Goal: Information Seeking & Learning: Compare options

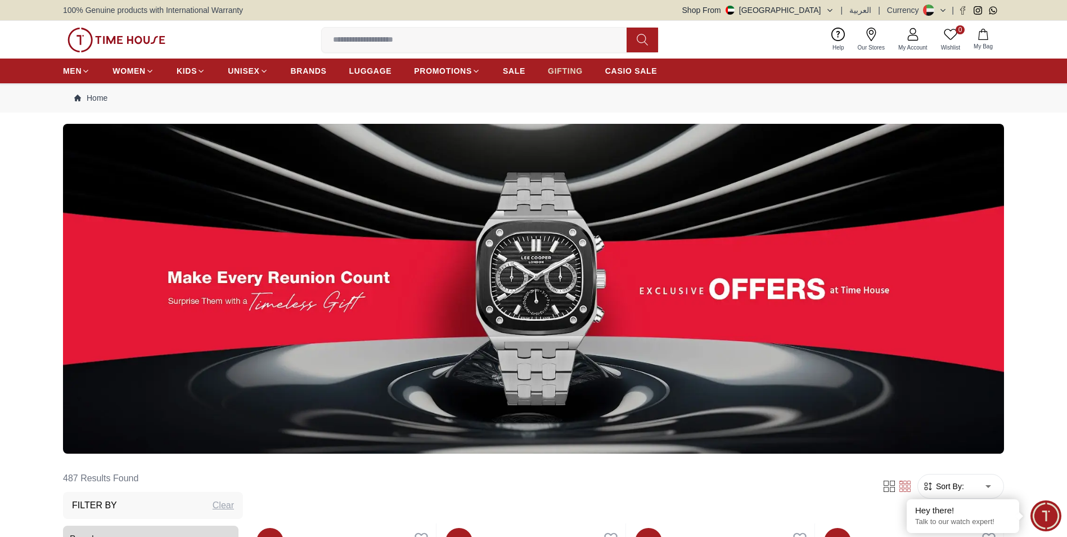
click at [560, 67] on span "GIFTING" at bounding box center [565, 70] width 35 height 11
click at [364, 71] on span "LUGGAGE" at bounding box center [370, 70] width 43 height 11
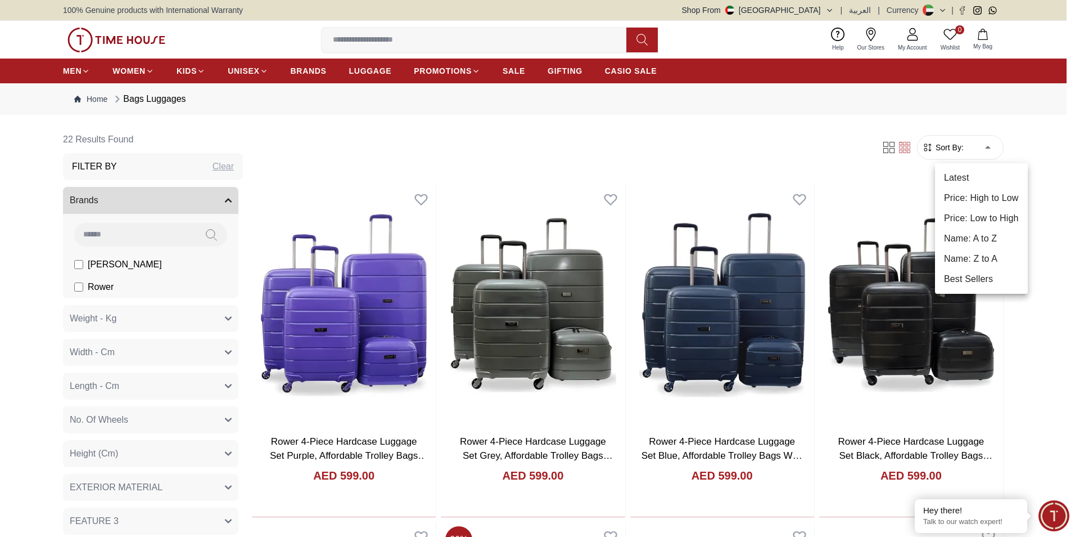
click at [982, 213] on li "Price: Low to High" at bounding box center [981, 218] width 93 height 20
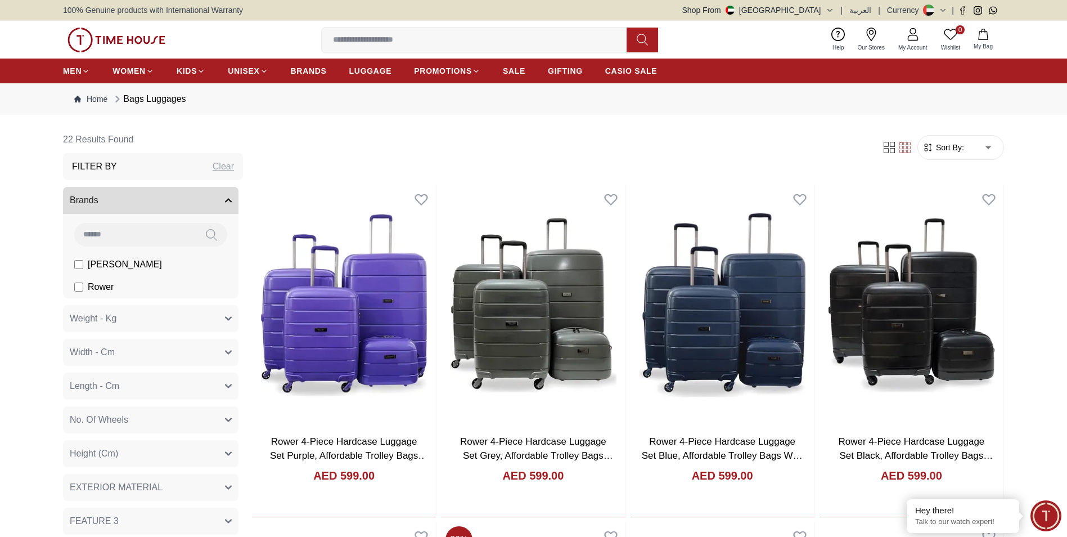
type input "*"
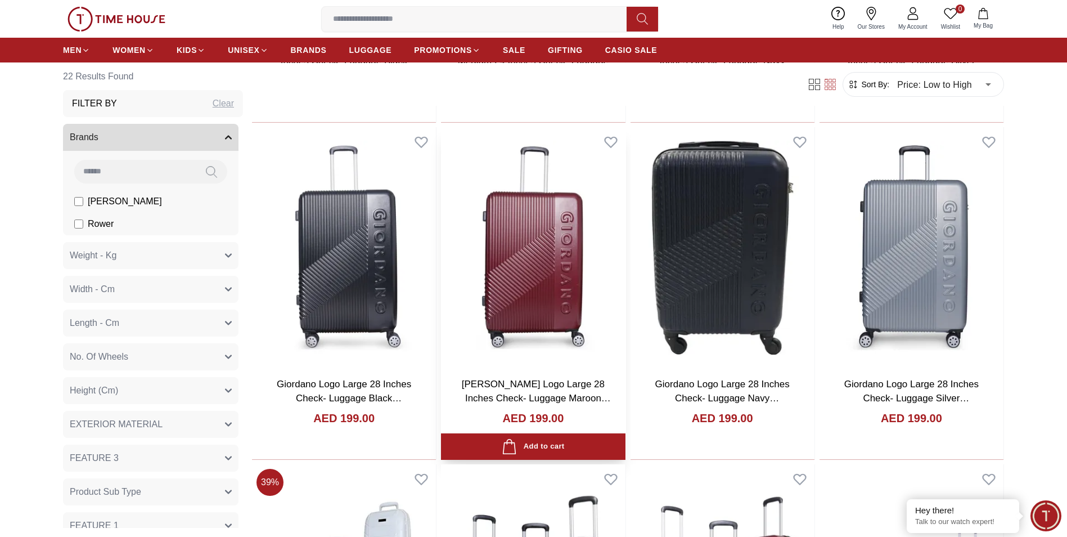
scroll to position [225, 0]
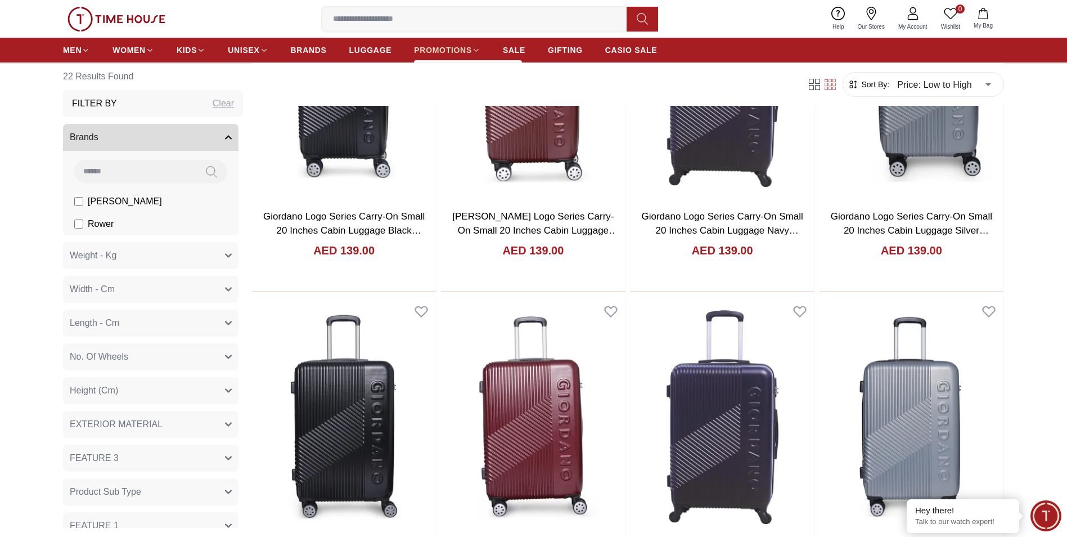
click at [461, 49] on span "PROMOTIONS" at bounding box center [443, 49] width 58 height 11
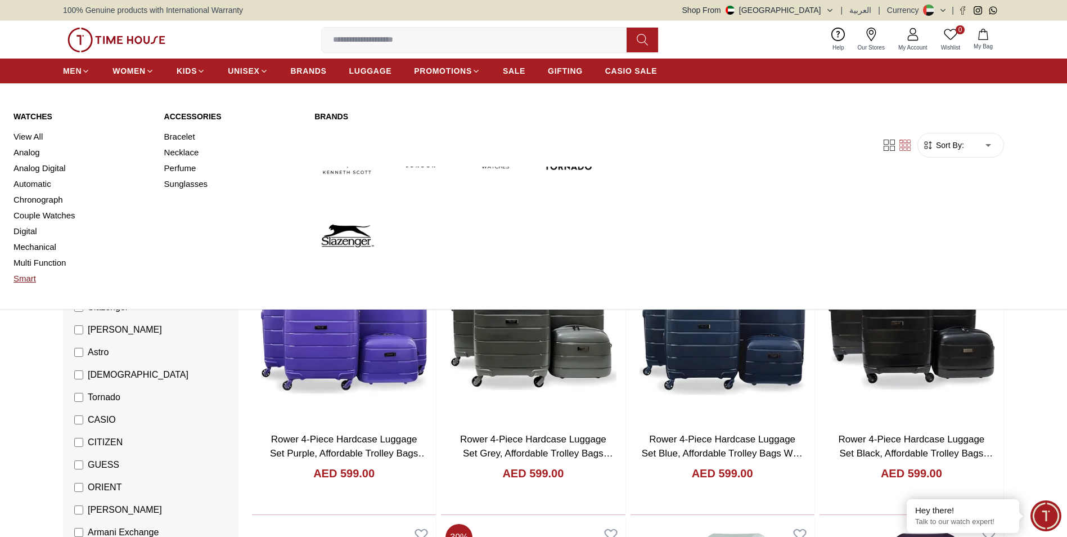
click at [26, 280] on link "Smart" at bounding box center [81, 279] width 137 height 16
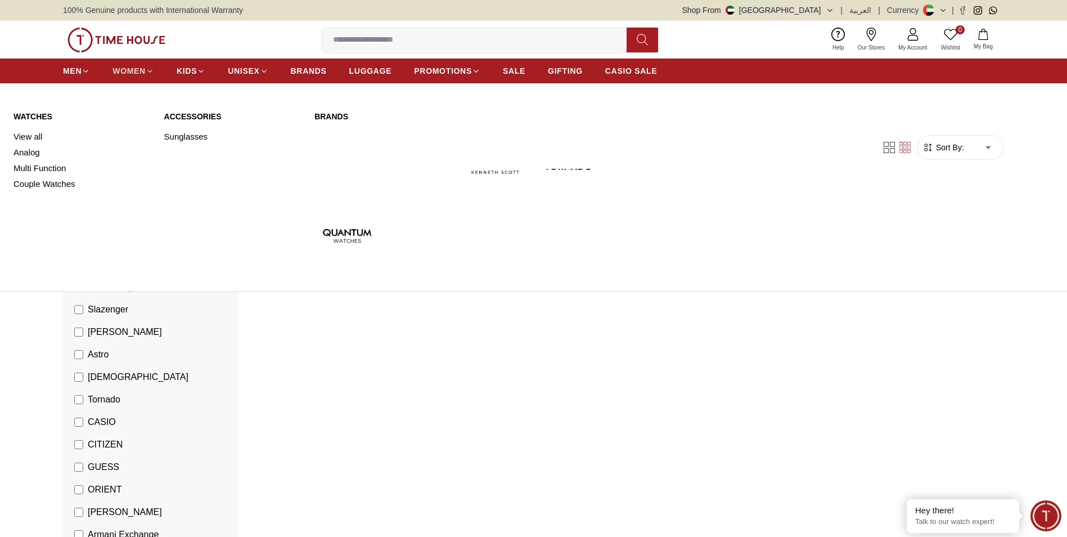
click at [150, 70] on icon at bounding box center [150, 71] width 8 height 8
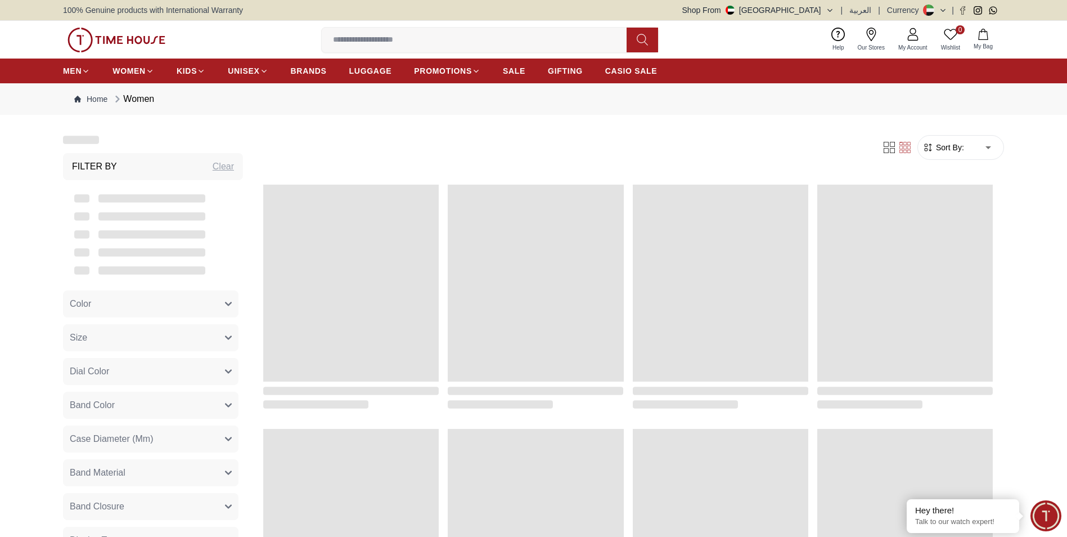
click at [105, 33] on img at bounding box center [116, 40] width 98 height 25
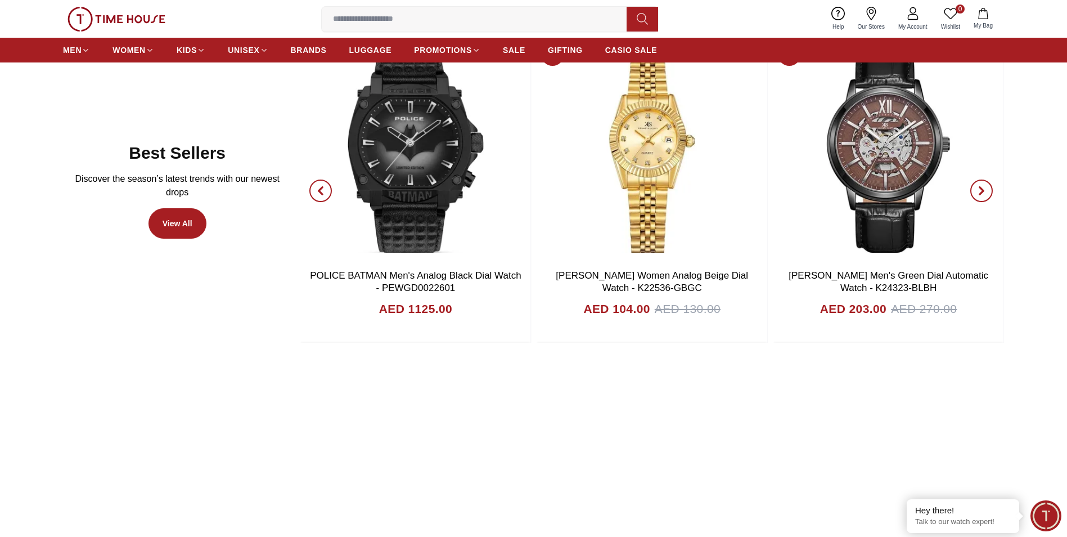
scroll to position [225, 0]
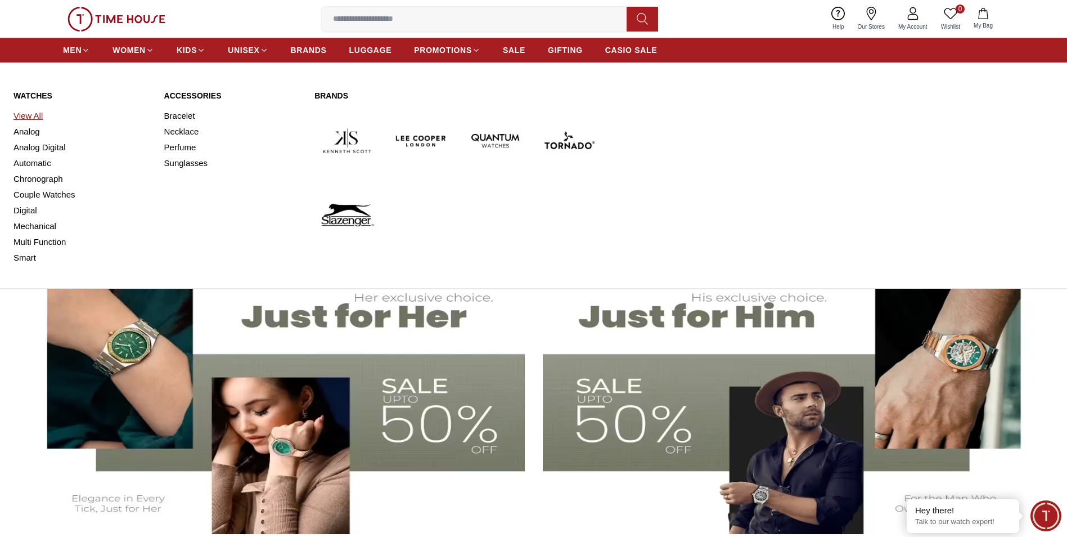
click at [36, 116] on link "View All" at bounding box center [81, 116] width 137 height 16
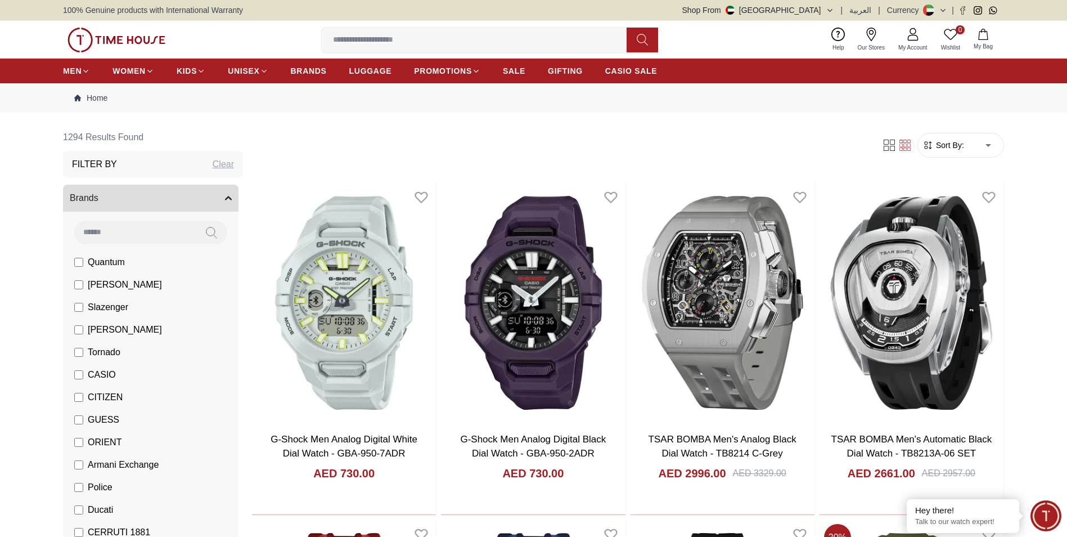
click at [97, 348] on span "Tornado" at bounding box center [104, 351] width 33 height 13
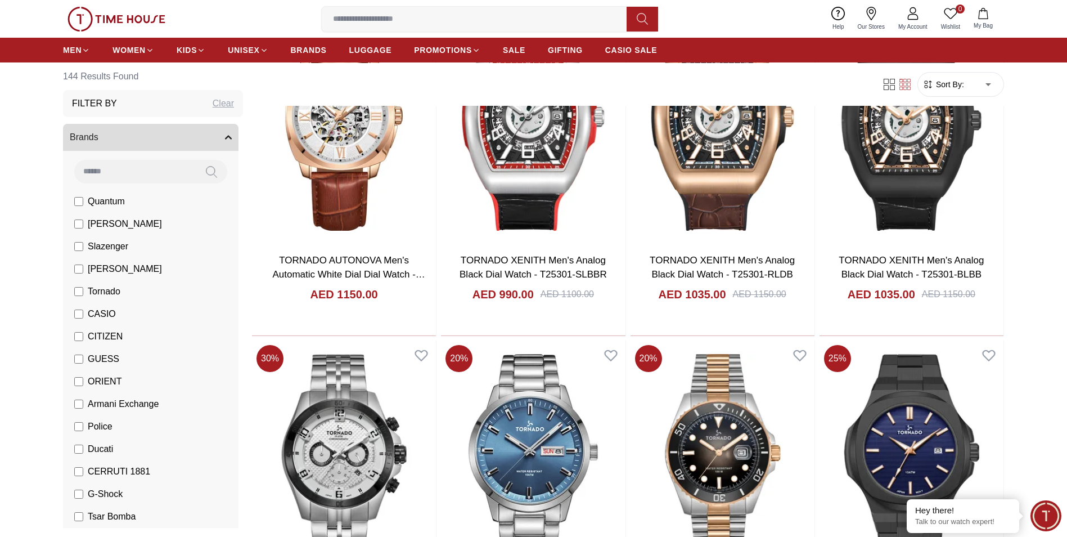
scroll to position [88, 0]
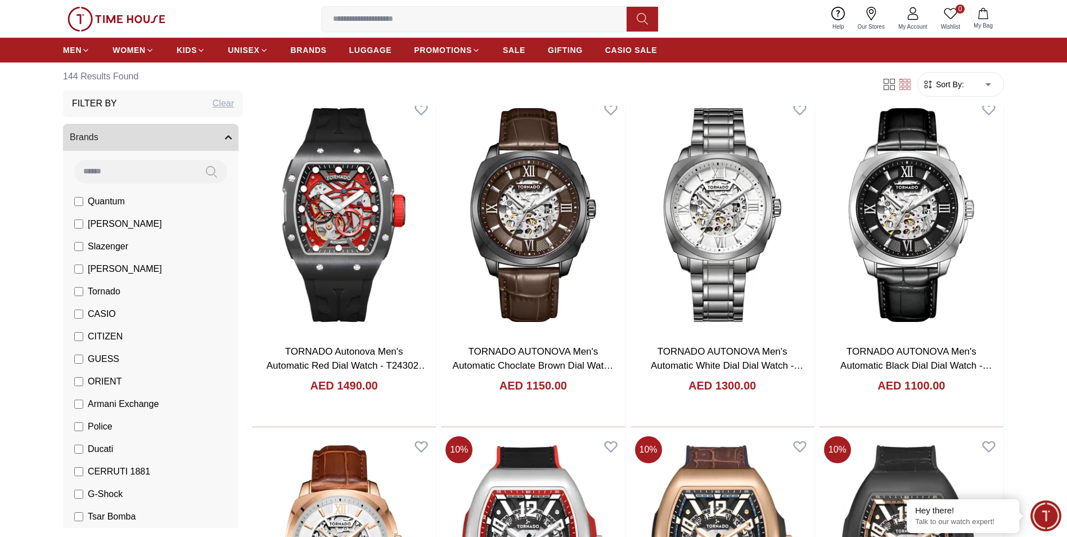
click at [962, 83] on span "Sort By:" at bounding box center [949, 84] width 30 height 11
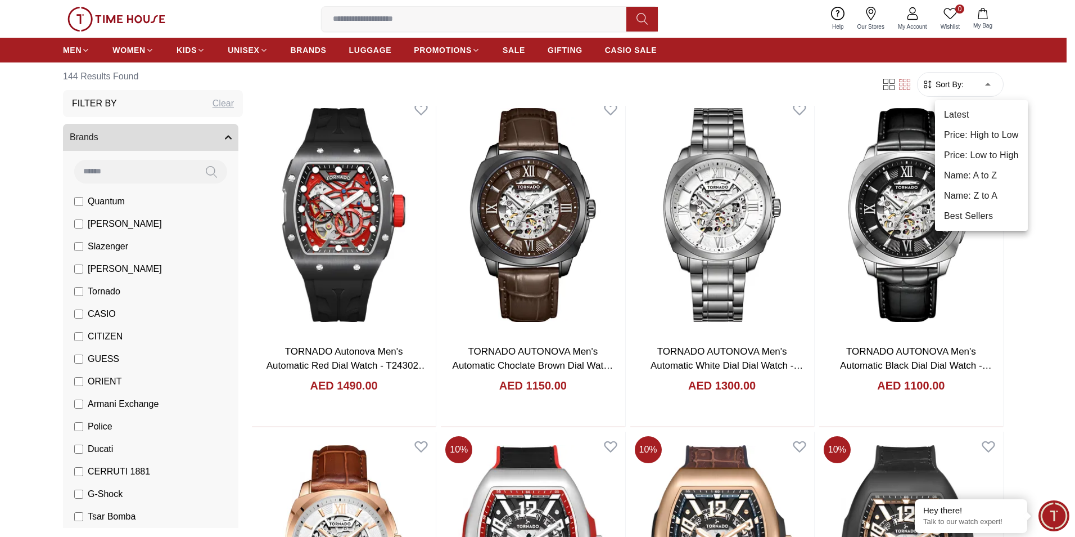
click at [977, 152] on li "Price: Low to High" at bounding box center [981, 155] width 93 height 20
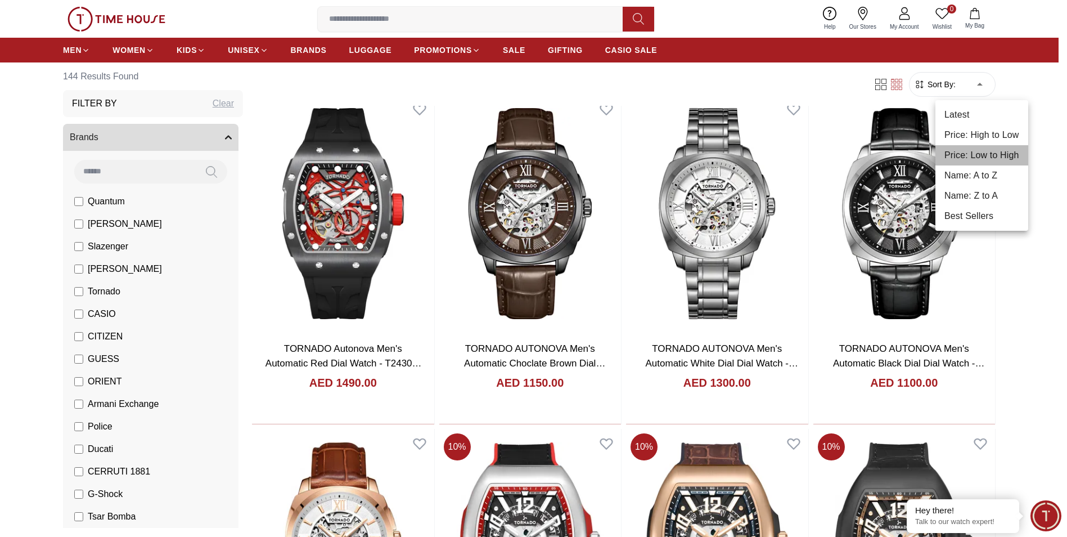
type input "*"
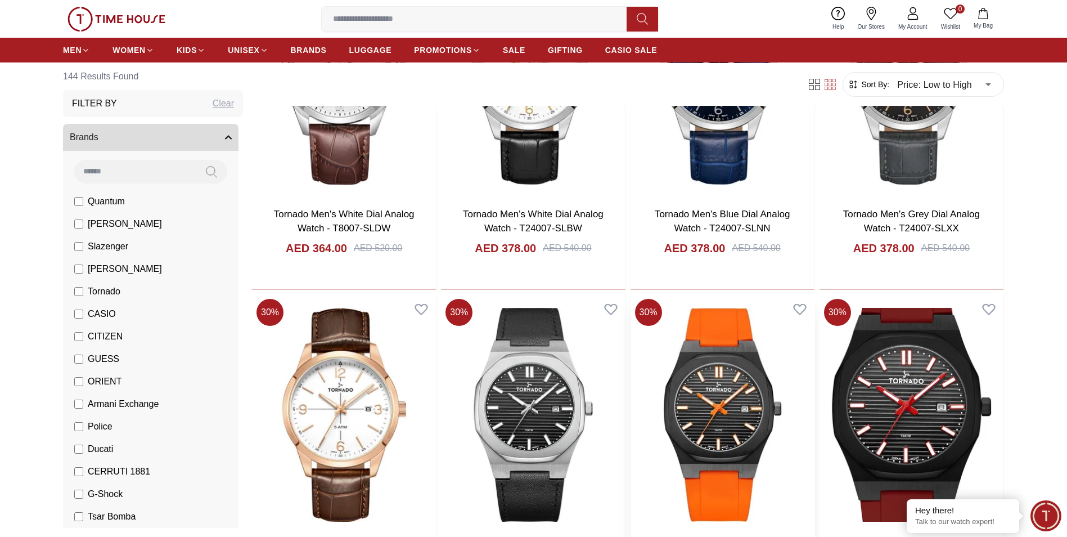
scroll to position [450, 0]
